Goal: Task Accomplishment & Management: Complete application form

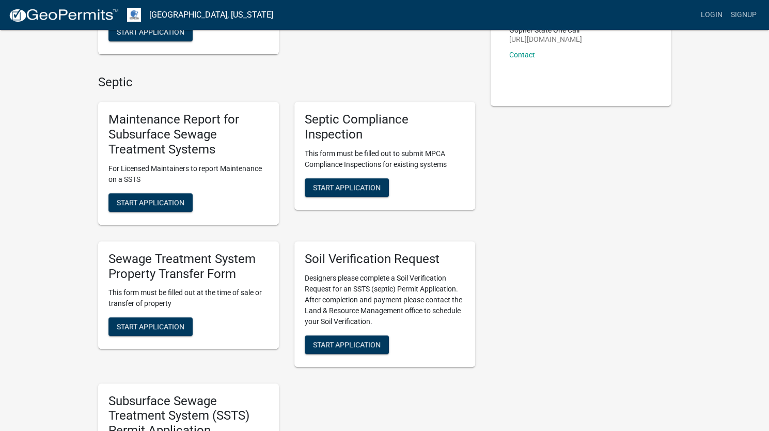
scroll to position [207, 0]
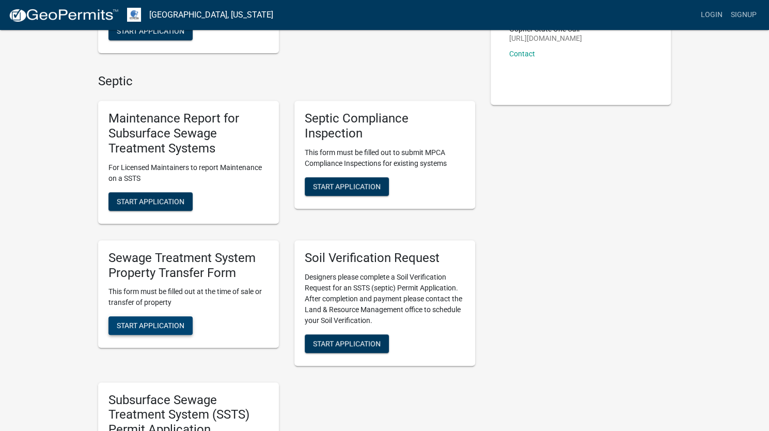
click at [179, 324] on span "Start Application" at bounding box center [151, 325] width 68 height 8
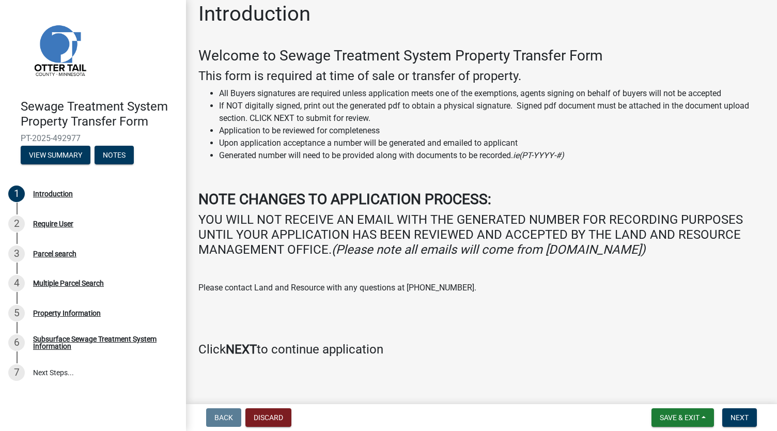
scroll to position [17, 0]
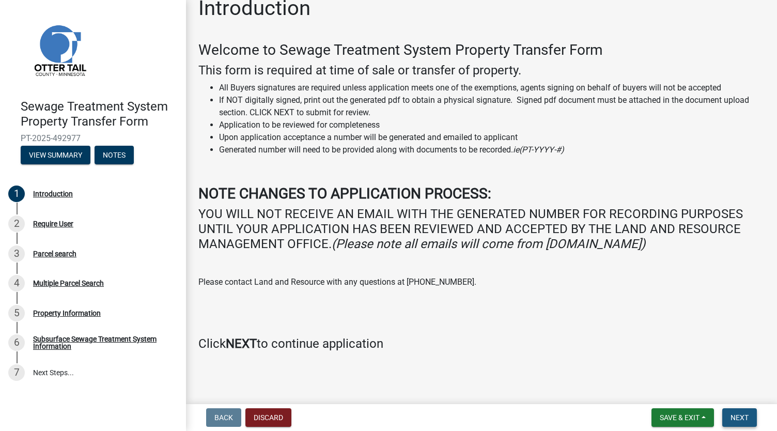
click at [738, 419] on span "Next" at bounding box center [740, 417] width 18 height 8
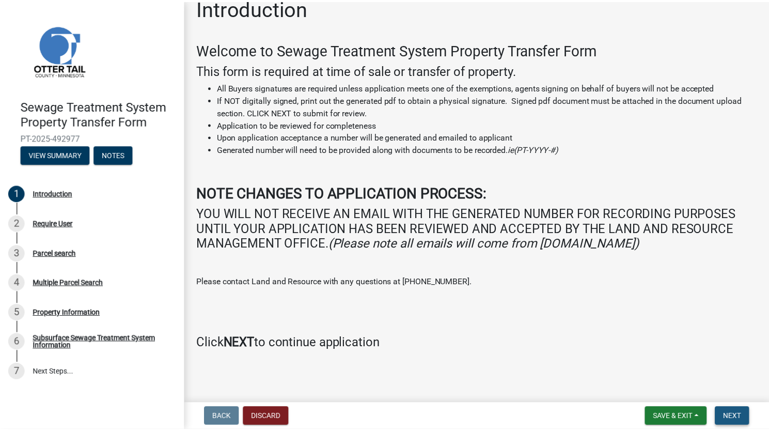
scroll to position [0, 0]
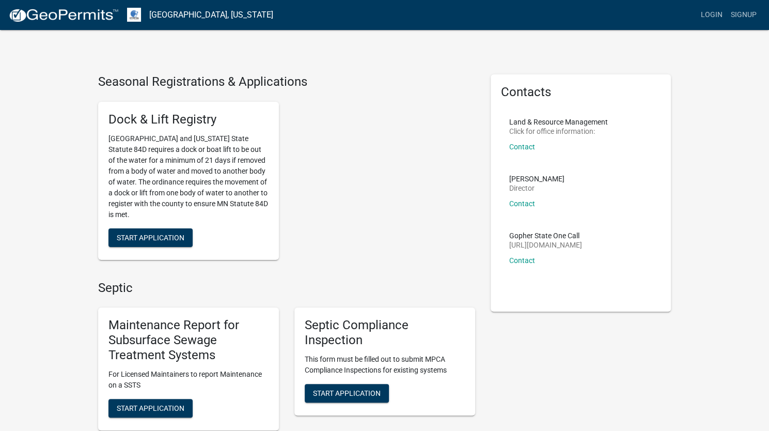
scroll to position [155, 0]
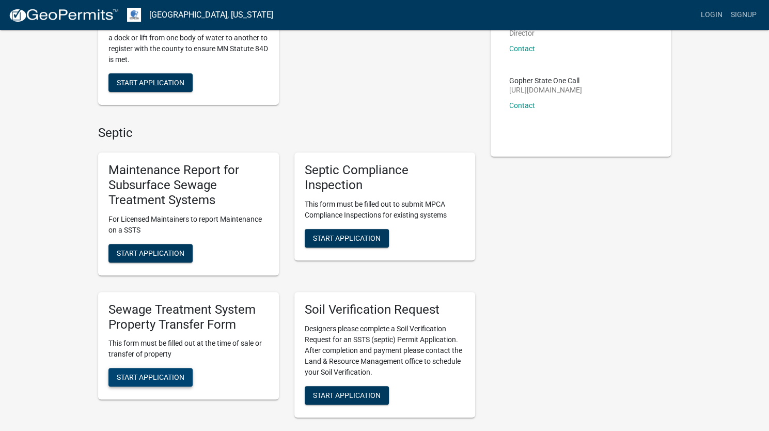
click at [182, 373] on button "Start Application" at bounding box center [151, 377] width 84 height 19
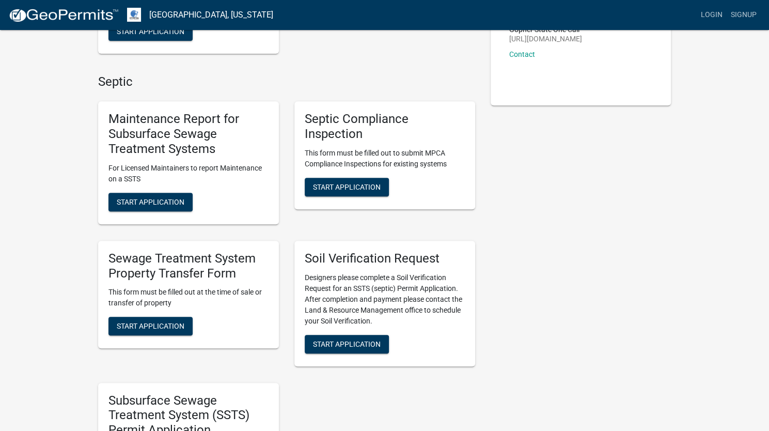
scroll to position [207, 0]
